Goal: Information Seeking & Learning: Learn about a topic

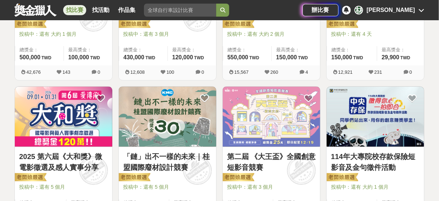
scroll to position [231, 0]
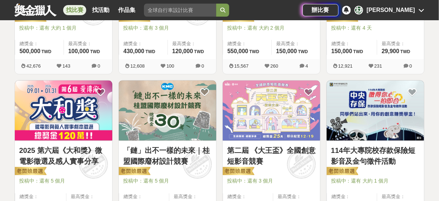
click at [185, 111] on img at bounding box center [168, 111] width 98 height 60
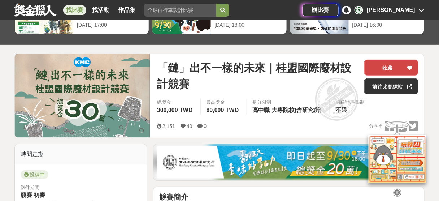
scroll to position [58, 0]
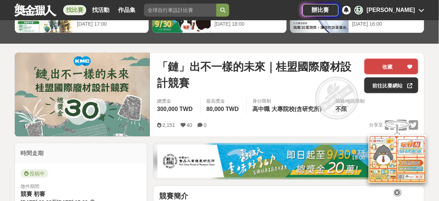
click at [413, 65] on icon at bounding box center [410, 66] width 5 height 5
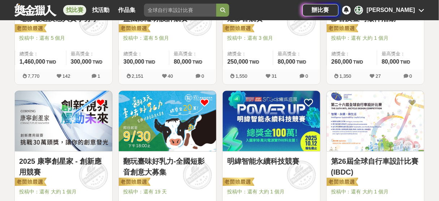
scroll to position [376, 0]
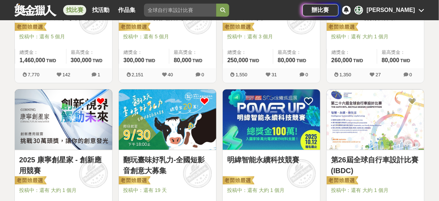
click at [353, 111] on img at bounding box center [376, 119] width 98 height 60
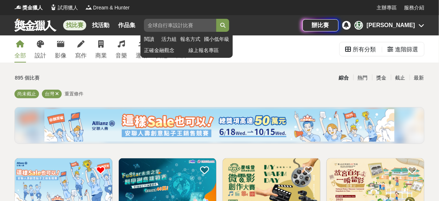
click at [179, 23] on input "search" at bounding box center [180, 25] width 72 height 13
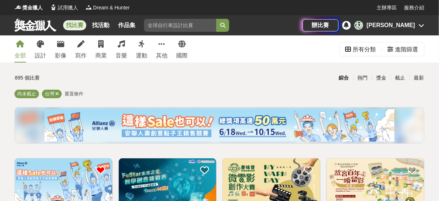
click at [413, 28] on div "[PERSON_NAME]" at bounding box center [391, 25] width 48 height 9
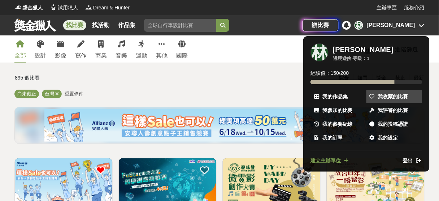
click at [389, 96] on span "我收藏的比賽" at bounding box center [393, 97] width 30 height 8
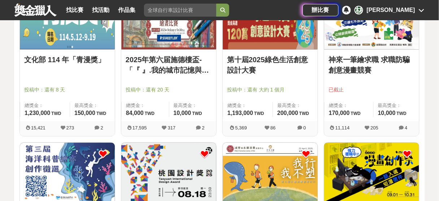
scroll to position [289, 0]
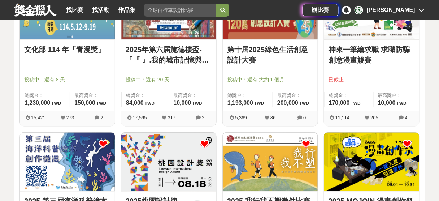
click at [202, 143] on icon at bounding box center [204, 144] width 9 height 9
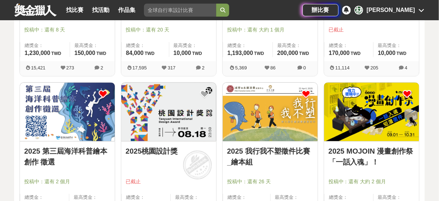
scroll to position [347, 0]
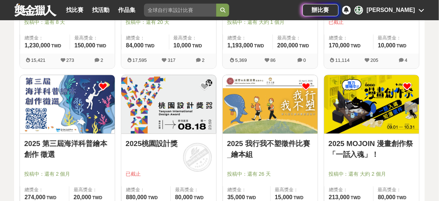
click at [102, 85] on icon at bounding box center [103, 86] width 9 height 9
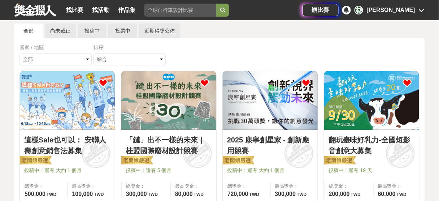
scroll to position [29, 0]
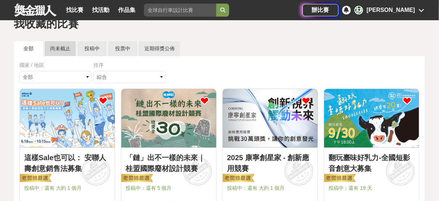
click at [60, 51] on link "尚未截止" at bounding box center [60, 48] width 31 height 15
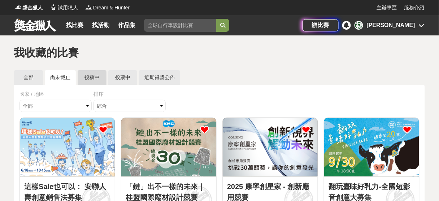
click at [95, 75] on link "投稿中" at bounding box center [92, 77] width 29 height 15
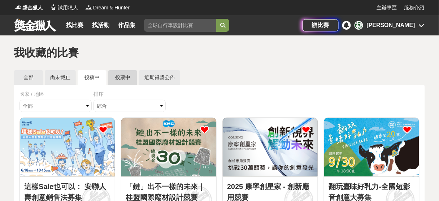
click at [118, 79] on link "投票中" at bounding box center [122, 77] width 29 height 15
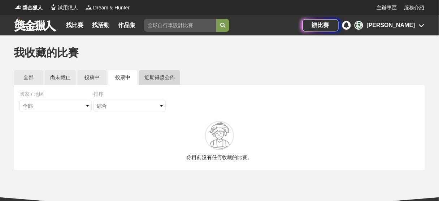
click at [156, 77] on link "近期得獎公佈" at bounding box center [159, 77] width 41 height 15
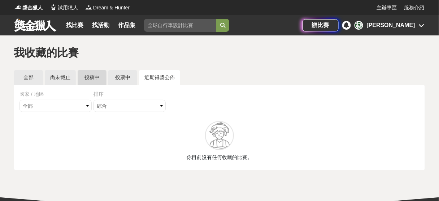
click at [85, 75] on link "投稿中" at bounding box center [92, 77] width 29 height 15
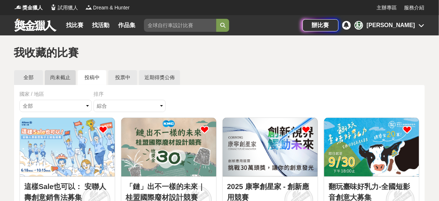
click at [55, 76] on link "尚未截止" at bounding box center [60, 77] width 31 height 15
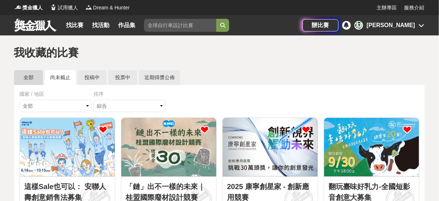
click at [37, 78] on link "全部" at bounding box center [28, 77] width 29 height 15
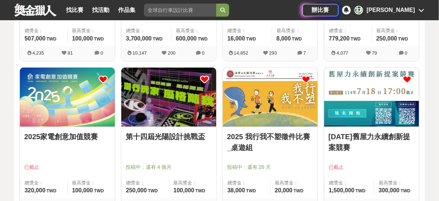
scroll to position [665, 0]
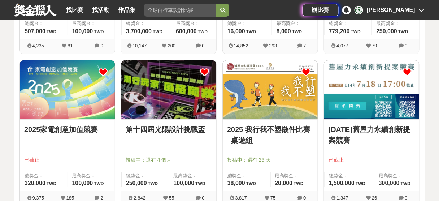
click at [411, 74] on icon at bounding box center [407, 72] width 9 height 9
click at [407, 72] on icon at bounding box center [407, 72] width 9 height 9
click at [104, 69] on icon at bounding box center [103, 72] width 9 height 9
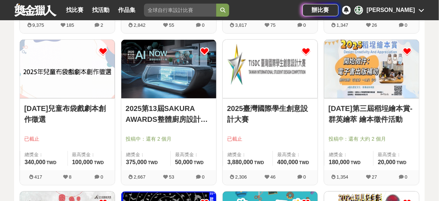
scroll to position [838, 0]
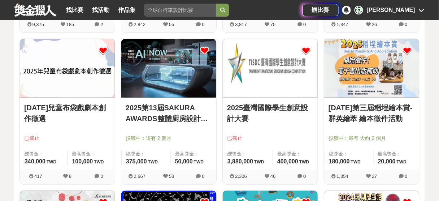
click at [146, 95] on img at bounding box center [168, 68] width 95 height 59
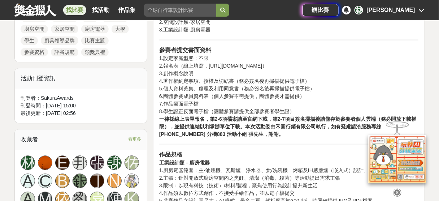
scroll to position [376, 0]
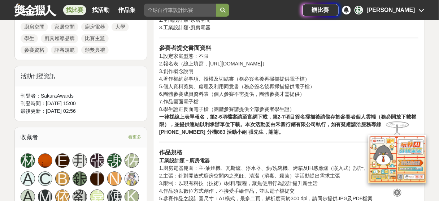
drag, startPoint x: 209, startPoint y: 62, endPoint x: 267, endPoint y: 61, distance: 57.8
click at [267, 61] on p "參賽者提交書面資料 1.設定家庭型態：不限 2.報名表（線上填寫，[URL][DOMAIN_NAME]） 3.創作概念說明 4.著作權約定事項、授權及切結書（…" at bounding box center [288, 90] width 259 height 92
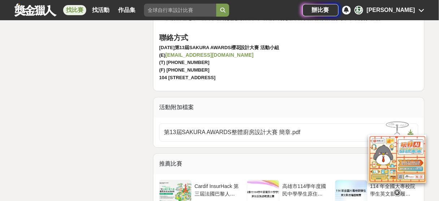
scroll to position [1647, 0]
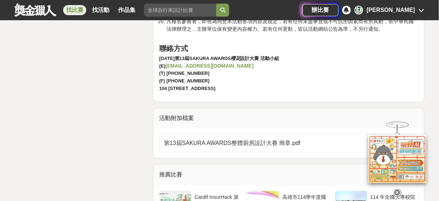
click at [214, 63] on strong "[EMAIL_ADDRESS][DOMAIN_NAME]" at bounding box center [209, 66] width 88 height 6
click at [366, 66] on p "[DATE]第13屆SAKURA AWARDS櫻花設計大賽 活動小組 (E) [EMAIL_ADDRESS][DOMAIN_NAME] (T) [PHONE_…" at bounding box center [288, 74] width 259 height 38
drag, startPoint x: 239, startPoint y: 63, endPoint x: 160, endPoint y: 62, distance: 78.7
click at [160, 64] on p "[DATE]第13屆SAKURA AWARDS櫻花設計大賽 活動小組 (E) [EMAIL_ADDRESS][DOMAIN_NAME] (T) [PHONE_…" at bounding box center [288, 74] width 259 height 38
click at [226, 70] on p "[DATE]第13屆SAKURA AWARDS櫻花設計大賽 活動小組 (E) [EMAIL_ADDRESS][DOMAIN_NAME] (T) [PHONE_…" at bounding box center [288, 74] width 259 height 38
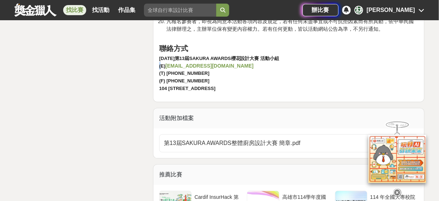
drag, startPoint x: 165, startPoint y: 58, endPoint x: 228, endPoint y: 60, distance: 63.6
click at [228, 59] on p "[DATE]第13屆SAKURA AWARDS櫻花設計大賽 活動小組 (E) [EMAIL_ADDRESS][DOMAIN_NAME] (T) [PHONE_…" at bounding box center [288, 74] width 259 height 38
copy p "[EMAIL_ADDRESS][DOMAIN_NAME]"
click at [345, 55] on p "[DATE]第13屆SAKURA AWARDS櫻花設計大賽 活動小組 (E) [EMAIL_ADDRESS][DOMAIN_NAME] (T) [PHONE_…" at bounding box center [288, 74] width 259 height 38
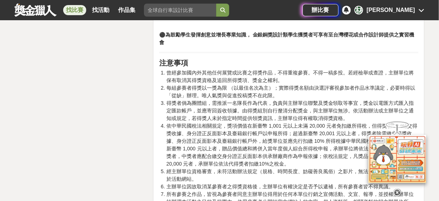
scroll to position [1156, 0]
click at [177, 69] on li "曾經參加國內外其他任何展覽或比賽之得獎作品，不得重複參賽。不得一稿多投。若經檢舉或查證，主辦單位將保有取消其得獎資格及追回所得獎項、獎金之權利。" at bounding box center [292, 76] width 252 height 15
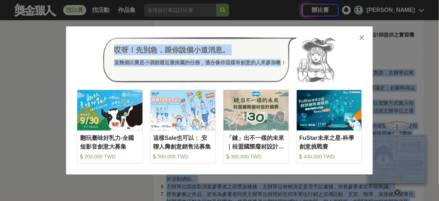
drag, startPoint x: 169, startPoint y: 64, endPoint x: 280, endPoint y: 71, distance: 111.9
click at [280, 71] on div "獎金獵人 試用獵人 Dream & Hunter 主辦專區 服務介紹 找比賽 找活動 作品集 閱讀 活力組 報名方式 國小低年級 正確金融觀念 線上報名專區 …" at bounding box center [219, 3] width 439 height 2318
click at [360, 36] on icon at bounding box center [362, 37] width 5 height 7
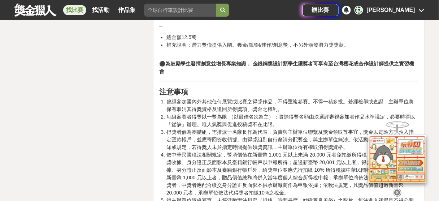
scroll to position [1156, 0]
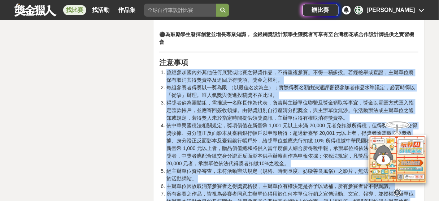
drag, startPoint x: 382, startPoint y: 72, endPoint x: 157, endPoint y: 64, distance: 225.1
copy ol "loremipsumdolorsitame，consec。adipis。elitsed，doeiusmodtemporincidi、utlab。 etdolo…"
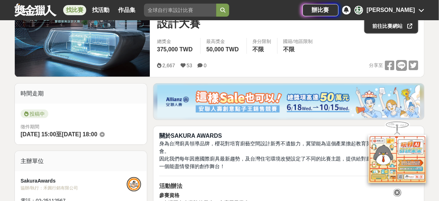
scroll to position [87, 0]
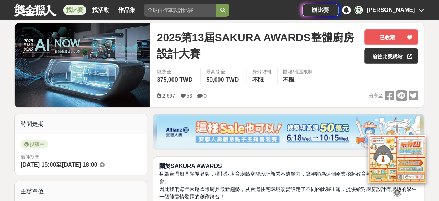
click at [284, 72] on div "國籍/地區限制" at bounding box center [299, 71] width 30 height 7
click at [385, 53] on link "前往比賽網站" at bounding box center [391, 56] width 54 height 16
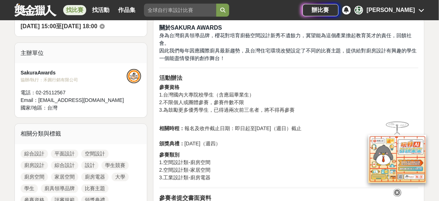
scroll to position [231, 0]
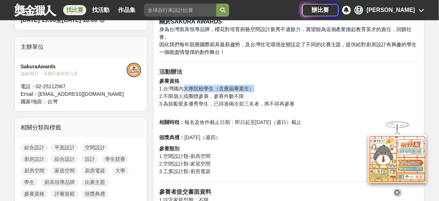
drag, startPoint x: 184, startPoint y: 87, endPoint x: 252, endPoint y: 84, distance: 68.3
click at [252, 84] on p "參賽資格 1.台灣國內大專院校學生（含應屆畢業生） 2.不限個人或團體參賽，參賽件數不限 3.為鼓勵更多優秀學生，已得過兩次前三名者，將不得再參賽" at bounding box center [288, 96] width 259 height 38
drag, startPoint x: 244, startPoint y: 90, endPoint x: 160, endPoint y: 79, distance: 85.6
click at [160, 79] on strong "參賽資格" at bounding box center [169, 81] width 20 height 6
drag, startPoint x: 160, startPoint y: 78, endPoint x: 252, endPoint y: 88, distance: 92.2
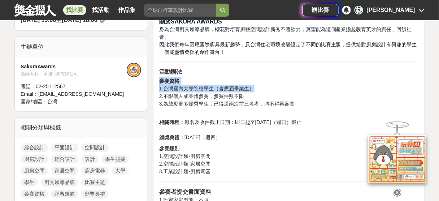
click at [252, 88] on p "參賽資格 1.台灣國內大專院校學生（含應屆畢業生） 2.不限個人或團體參賽，參賽件數不限 3.為鼓勵更多優秀學生，已得過兩次前三名者，將不得再參賽" at bounding box center [288, 96] width 259 height 38
drag, startPoint x: 247, startPoint y: 88, endPoint x: 269, endPoint y: 91, distance: 21.5
click at [269, 91] on p "參賽資格 1.台灣國內大專院校學生（含應屆畢業生） 2.不限個人或團體參賽，參賽件數不限 3.為鼓勵更多優秀學生，已得過兩次前三名者，將不得再參賽" at bounding box center [288, 96] width 259 height 38
copy p "參賽資格 1.台灣國內大專院校學生（含應屆畢業生）"
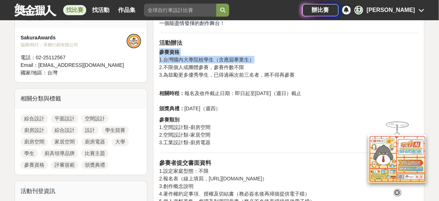
scroll to position [260, 0]
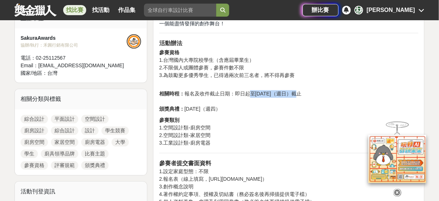
drag, startPoint x: 250, startPoint y: 95, endPoint x: 293, endPoint y: 97, distance: 43.4
click at [293, 97] on p "相關時程： 報名及收件截止日期：即日起至[DATE]（週日）截止 頒獎典禮： [DATE]（週四）" at bounding box center [288, 101] width 259 height 23
copy p "至[DATE]"
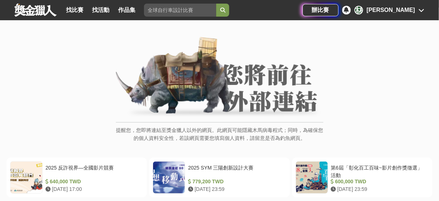
scroll to position [87, 0]
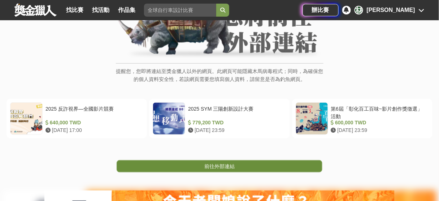
click at [280, 167] on link "前往外部連結" at bounding box center [220, 166] width 206 height 12
